Goal: Check status: Check status

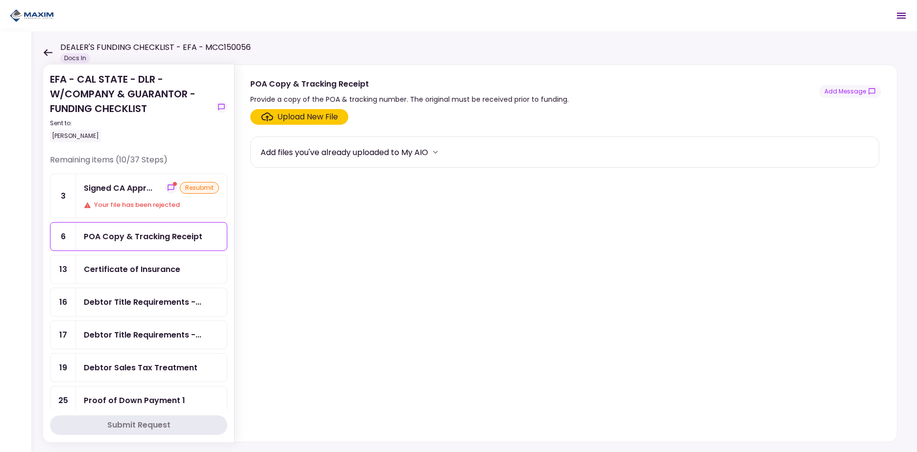
click at [129, 189] on div "Signed CA Appr..." at bounding box center [118, 188] width 69 height 12
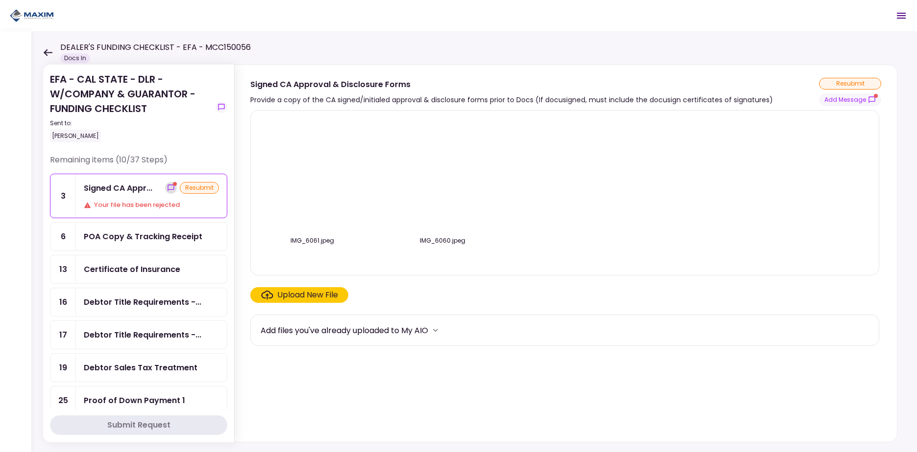
click at [172, 187] on button "show-messages" at bounding box center [171, 188] width 12 height 12
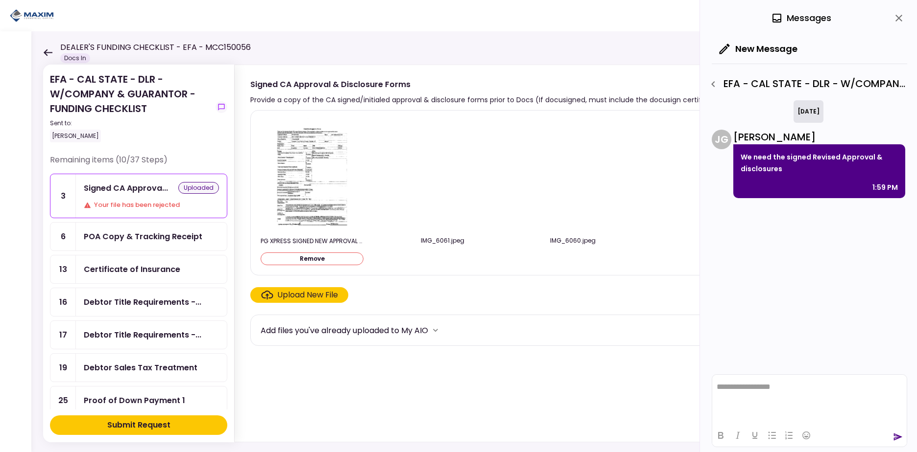
click at [139, 424] on div "Submit Request" at bounding box center [138, 426] width 63 height 12
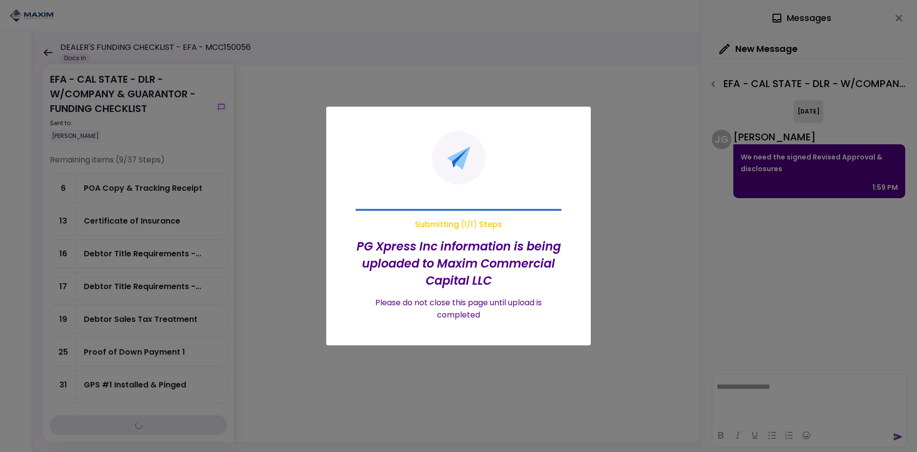
click at [225, 181] on div at bounding box center [458, 226] width 917 height 452
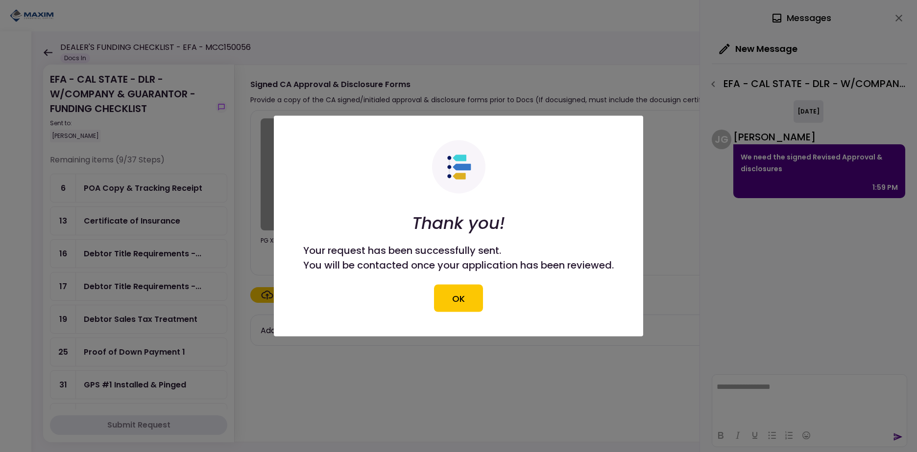
drag, startPoint x: 225, startPoint y: 181, endPoint x: 268, endPoint y: 203, distance: 48.4
click at [226, 197] on div at bounding box center [458, 226] width 917 height 452
click at [478, 303] on button "OK" at bounding box center [458, 298] width 49 height 27
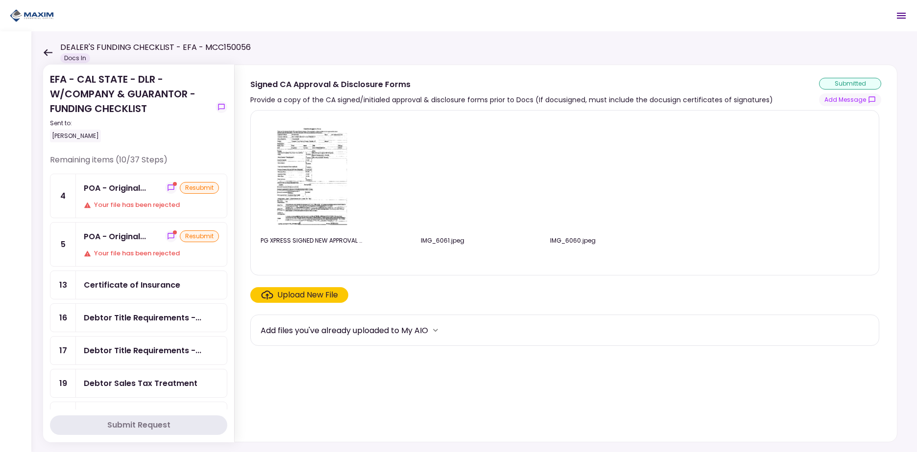
click at [167, 187] on icon "show-messages" at bounding box center [171, 188] width 8 height 8
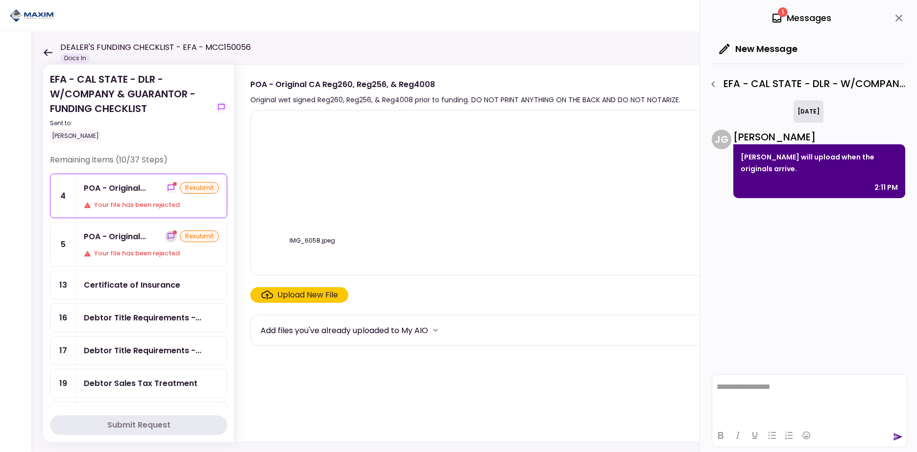
click at [167, 236] on icon "show-messages" at bounding box center [170, 236] width 6 height 6
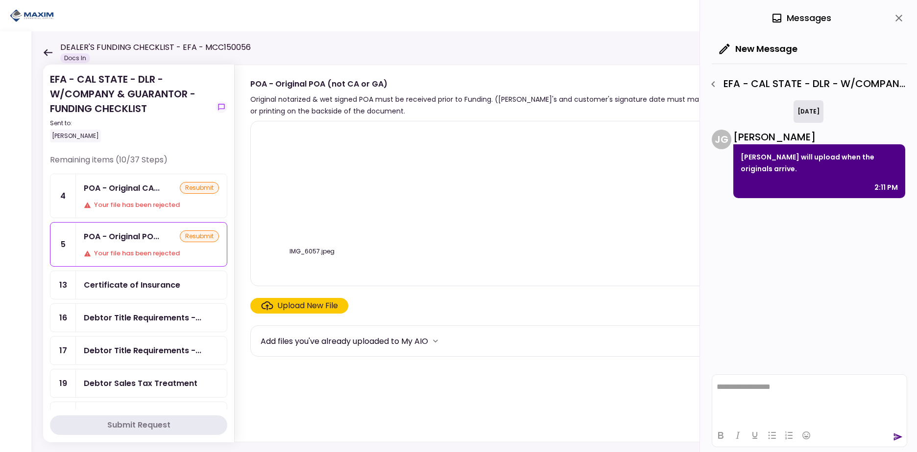
click at [144, 197] on div "POA - Original CA... resubmit Your file has been rejected" at bounding box center [151, 196] width 151 height 44
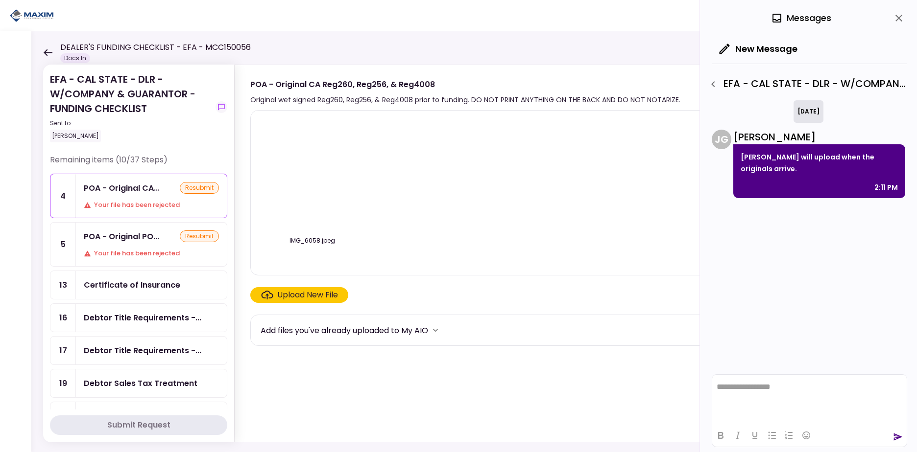
click at [137, 225] on div "POA - Original PO... resubmit Your file has been rejected" at bounding box center [151, 245] width 151 height 44
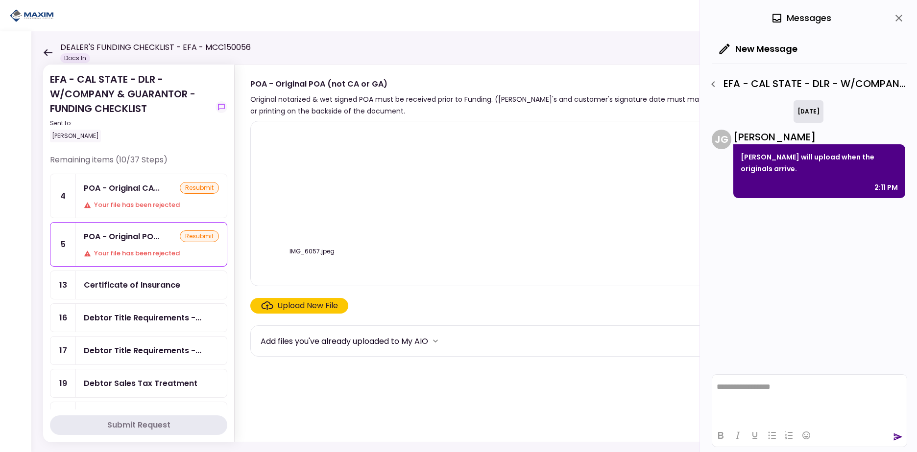
click at [135, 190] on div "POA - Original CA..." at bounding box center [122, 188] width 76 height 12
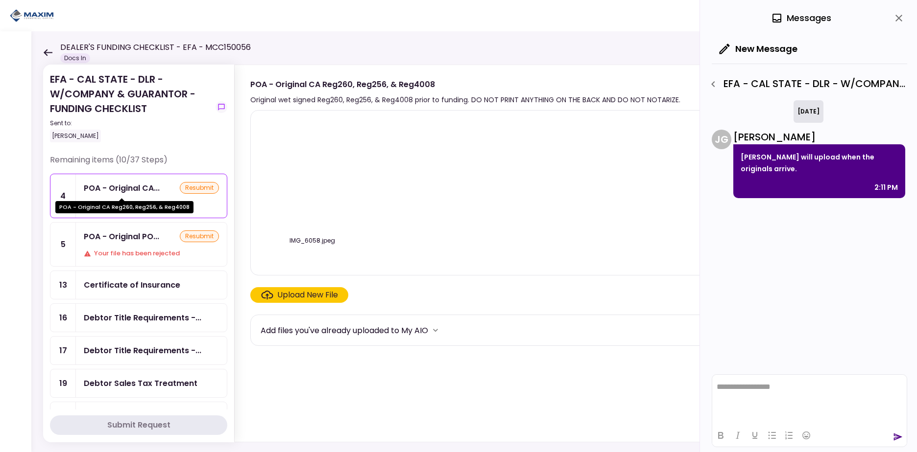
click at [136, 228] on div "POA - Original PO... resubmit Your file has been rejected" at bounding box center [151, 245] width 151 height 44
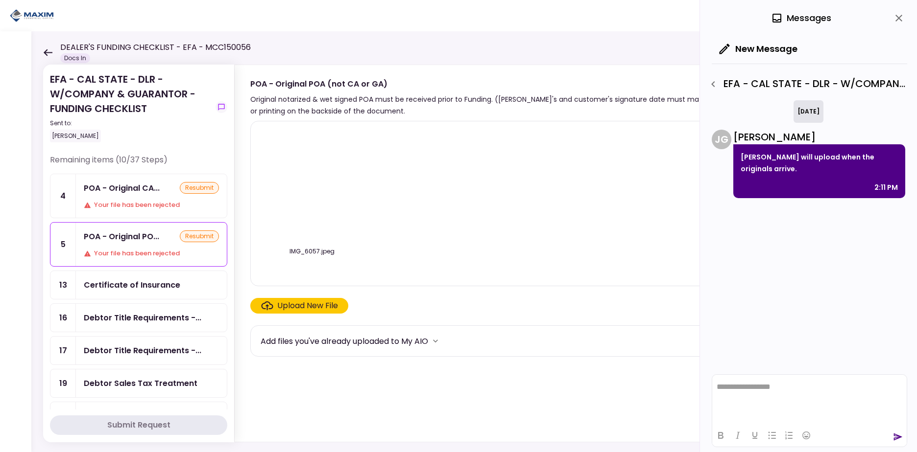
click at [136, 192] on div "POA - Original CA..." at bounding box center [122, 188] width 76 height 12
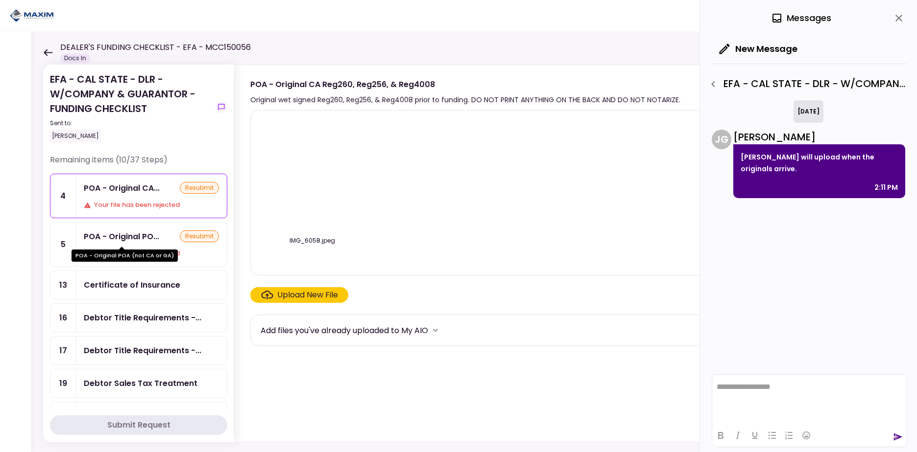
click at [139, 235] on div "POA - Original PO..." at bounding box center [121, 237] width 75 height 12
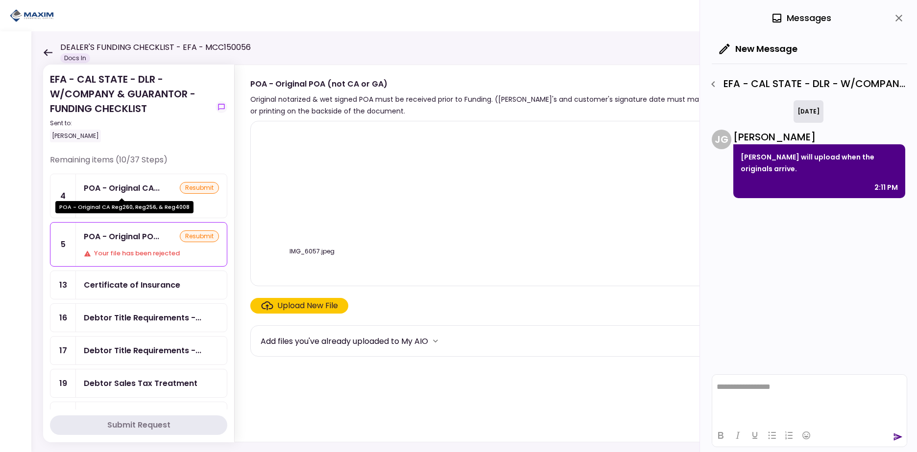
click at [141, 193] on div "POA - Original CA..." at bounding box center [122, 188] width 76 height 12
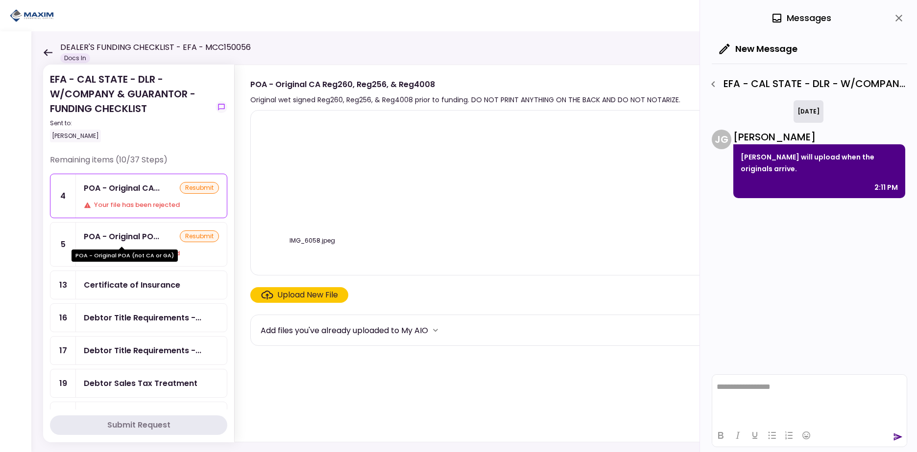
click at [144, 233] on div "POA - Original PO..." at bounding box center [121, 237] width 75 height 12
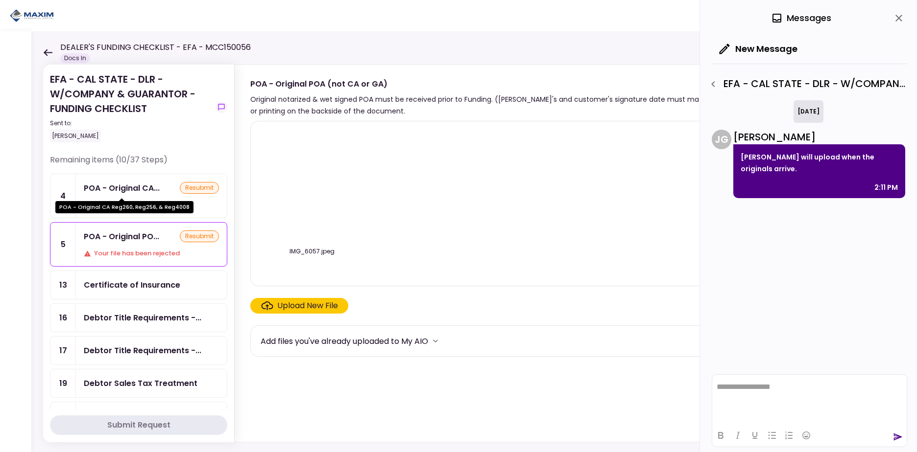
click at [139, 192] on div "POA - Original CA..." at bounding box center [122, 188] width 76 height 12
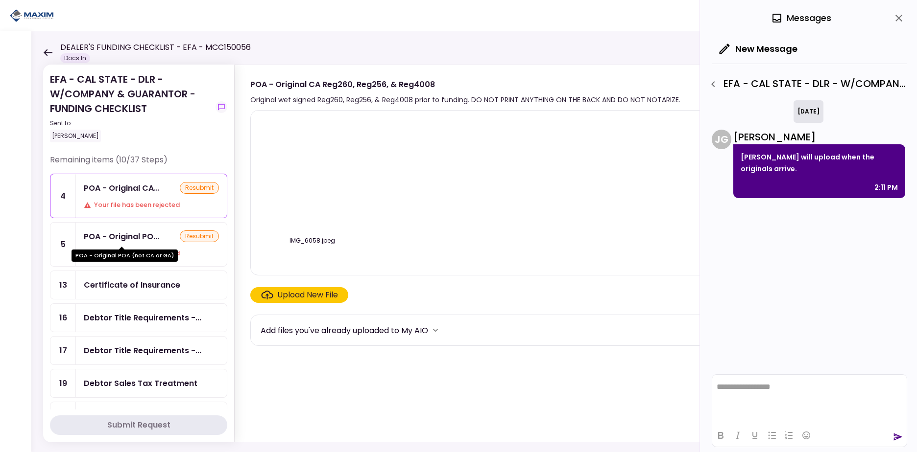
drag, startPoint x: 139, startPoint y: 232, endPoint x: 139, endPoint y: 215, distance: 16.2
click at [139, 232] on div "POA - Original PO..." at bounding box center [121, 237] width 75 height 12
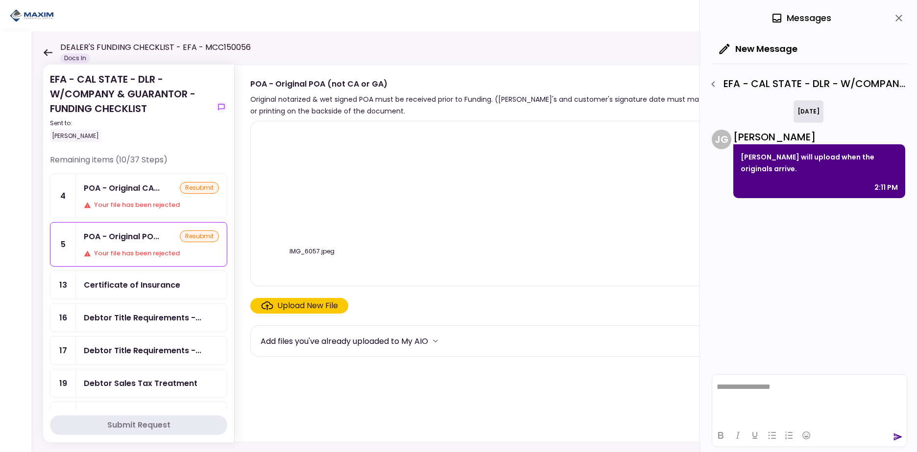
click at [139, 190] on div "POA - Original CA..." at bounding box center [122, 188] width 76 height 12
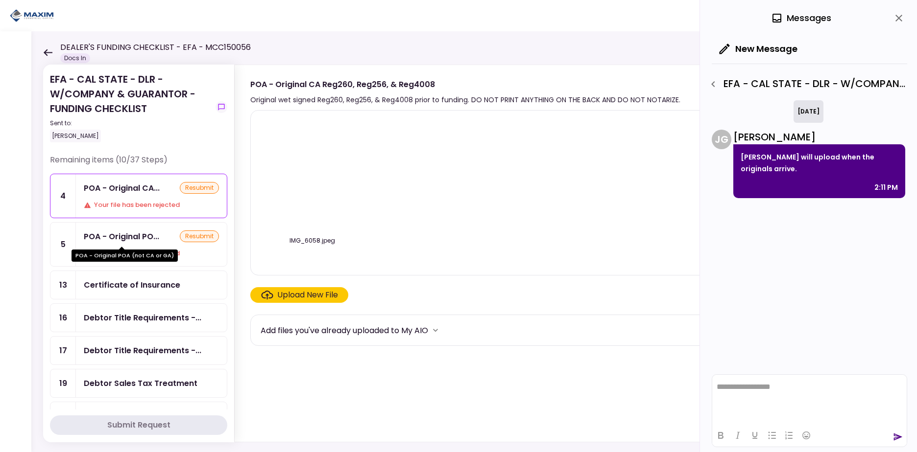
click at [140, 233] on div "POA - Original PO..." at bounding box center [121, 237] width 75 height 12
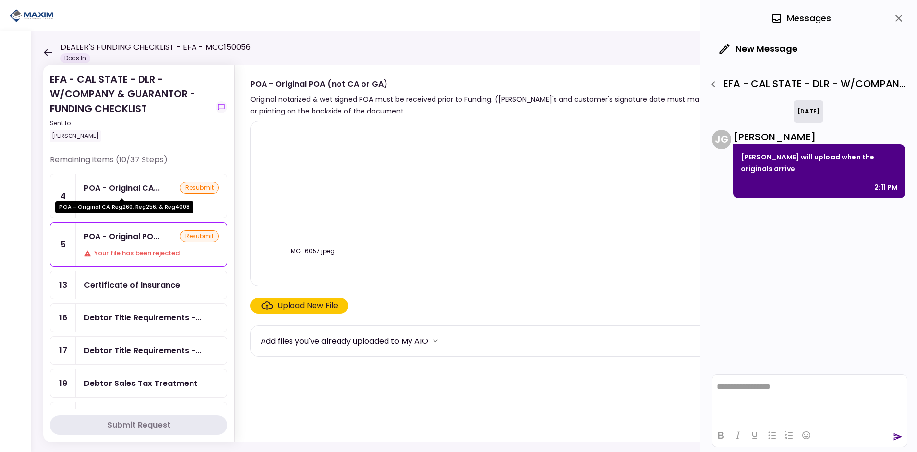
click at [142, 192] on div "POA - Original CA..." at bounding box center [122, 188] width 76 height 12
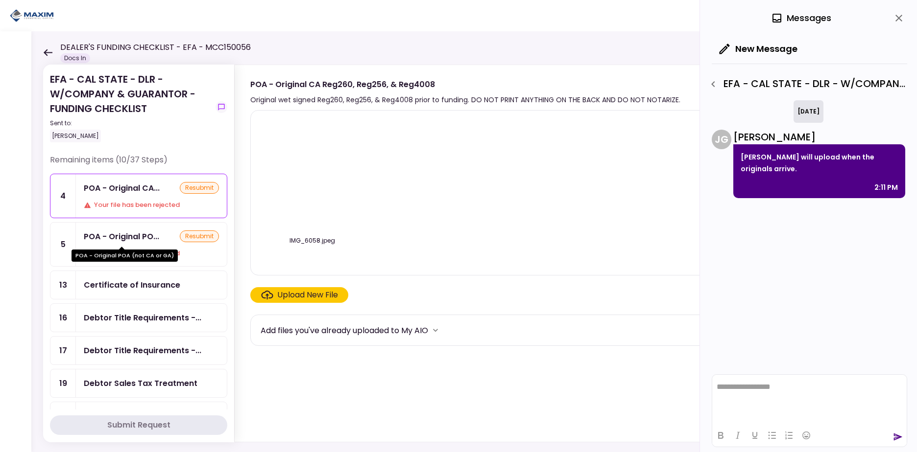
drag, startPoint x: 143, startPoint y: 235, endPoint x: 143, endPoint y: 206, distance: 28.9
click at [143, 236] on div "POA - Original PO..." at bounding box center [121, 237] width 75 height 12
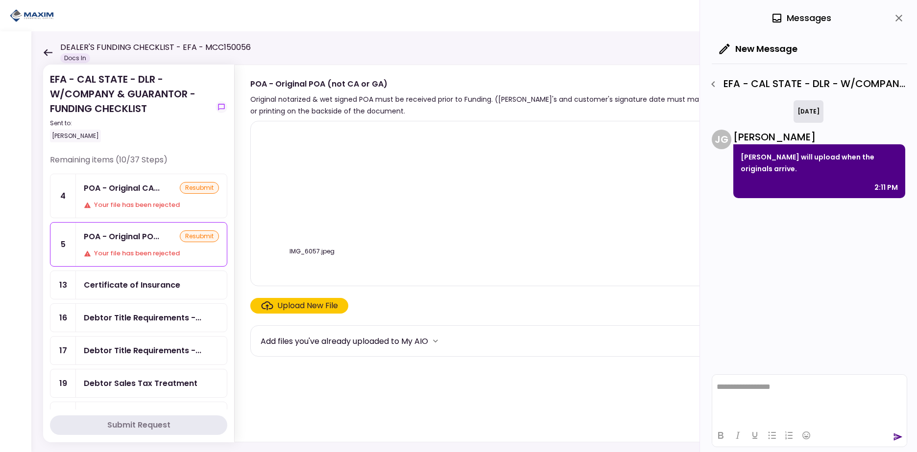
click at [143, 200] on div "POA - Original CA... resubmit Your file has been rejected" at bounding box center [151, 196] width 151 height 44
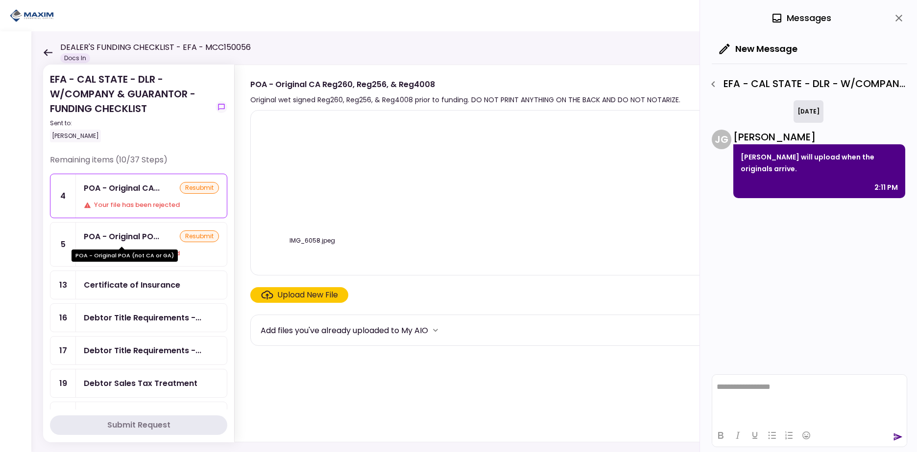
click at [144, 238] on div "POA - Original PO..." at bounding box center [121, 237] width 75 height 12
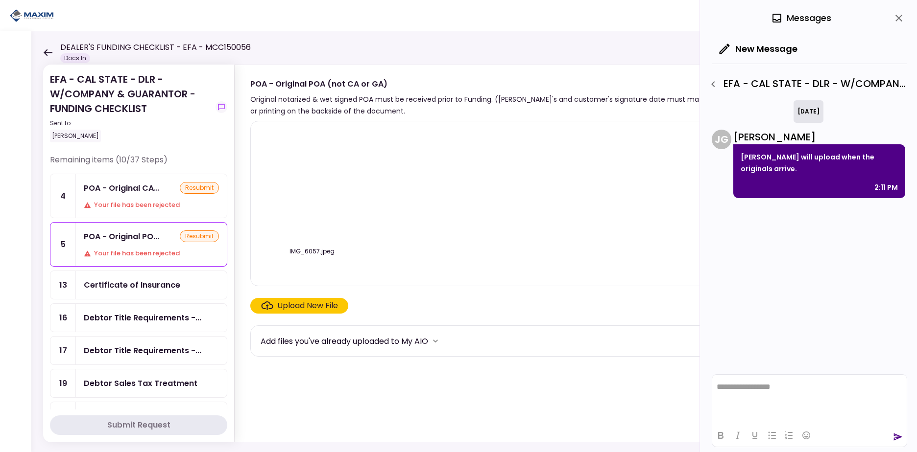
click at [145, 201] on div "Your file has been rejected" at bounding box center [151, 205] width 135 height 10
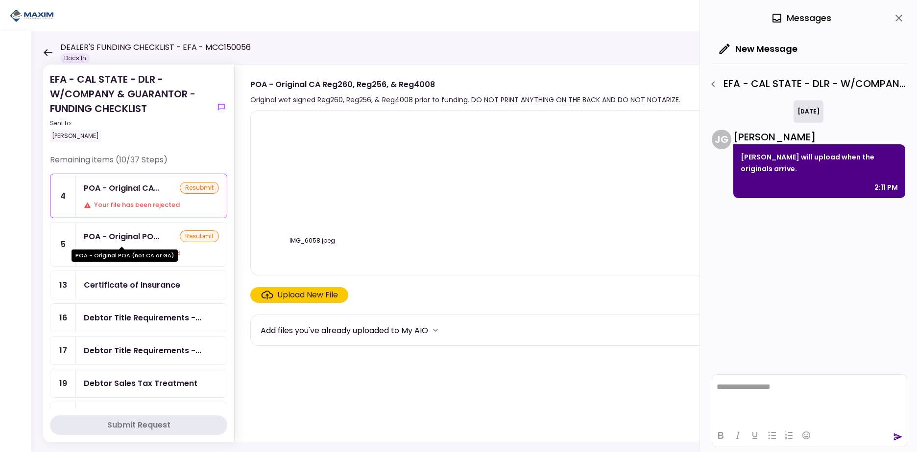
drag, startPoint x: 147, startPoint y: 236, endPoint x: 147, endPoint y: 196, distance: 40.2
click at [147, 236] on div "POA - Original PO..." at bounding box center [121, 237] width 75 height 12
click at [147, 196] on div "POA - Original CA... resubmit Your file has been rejected" at bounding box center [151, 196] width 151 height 44
drag, startPoint x: 151, startPoint y: 233, endPoint x: 151, endPoint y: 198, distance: 34.3
click at [151, 231] on div "POA - Original PO..." at bounding box center [121, 237] width 75 height 12
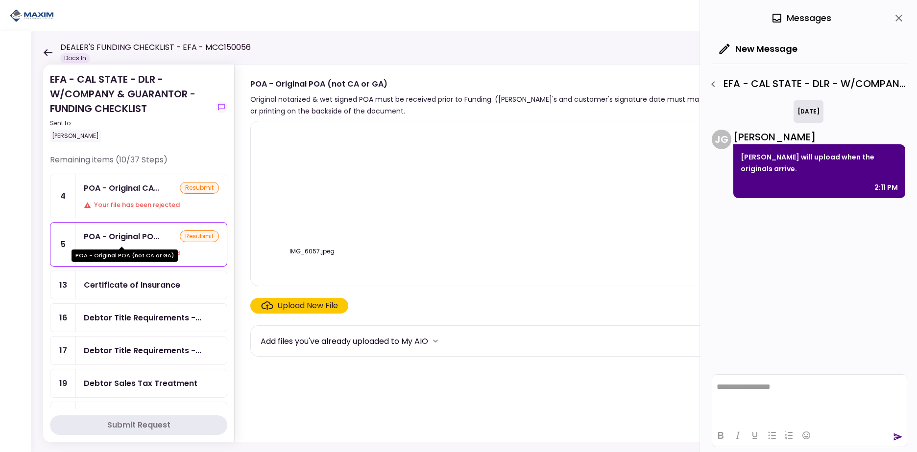
click at [151, 188] on div "POA - Original CA..." at bounding box center [122, 188] width 76 height 12
